Goal: Find specific page/section: Find specific page/section

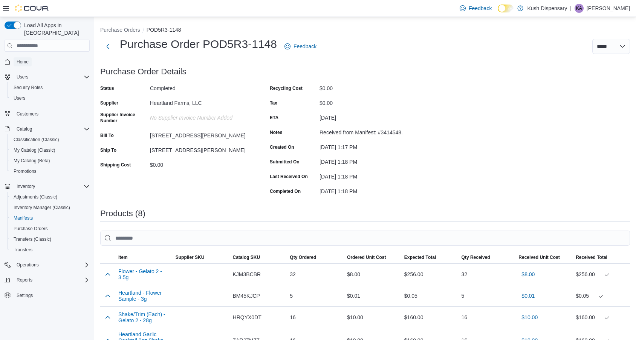
click at [27, 59] on span "Home" at bounding box center [23, 62] width 12 height 6
